Goal: Task Accomplishment & Management: Use online tool/utility

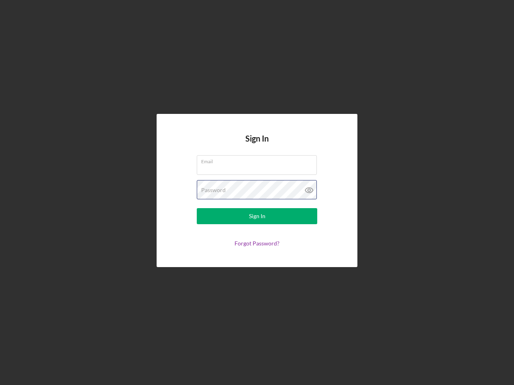
click at [257, 193] on div "Password" at bounding box center [257, 190] width 120 height 20
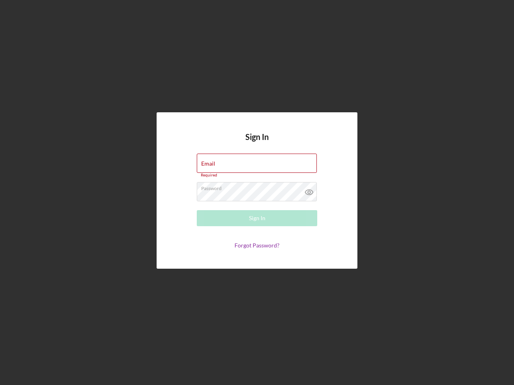
click at [309, 190] on icon at bounding box center [309, 192] width 20 height 20
